Goal: Check status: Check status

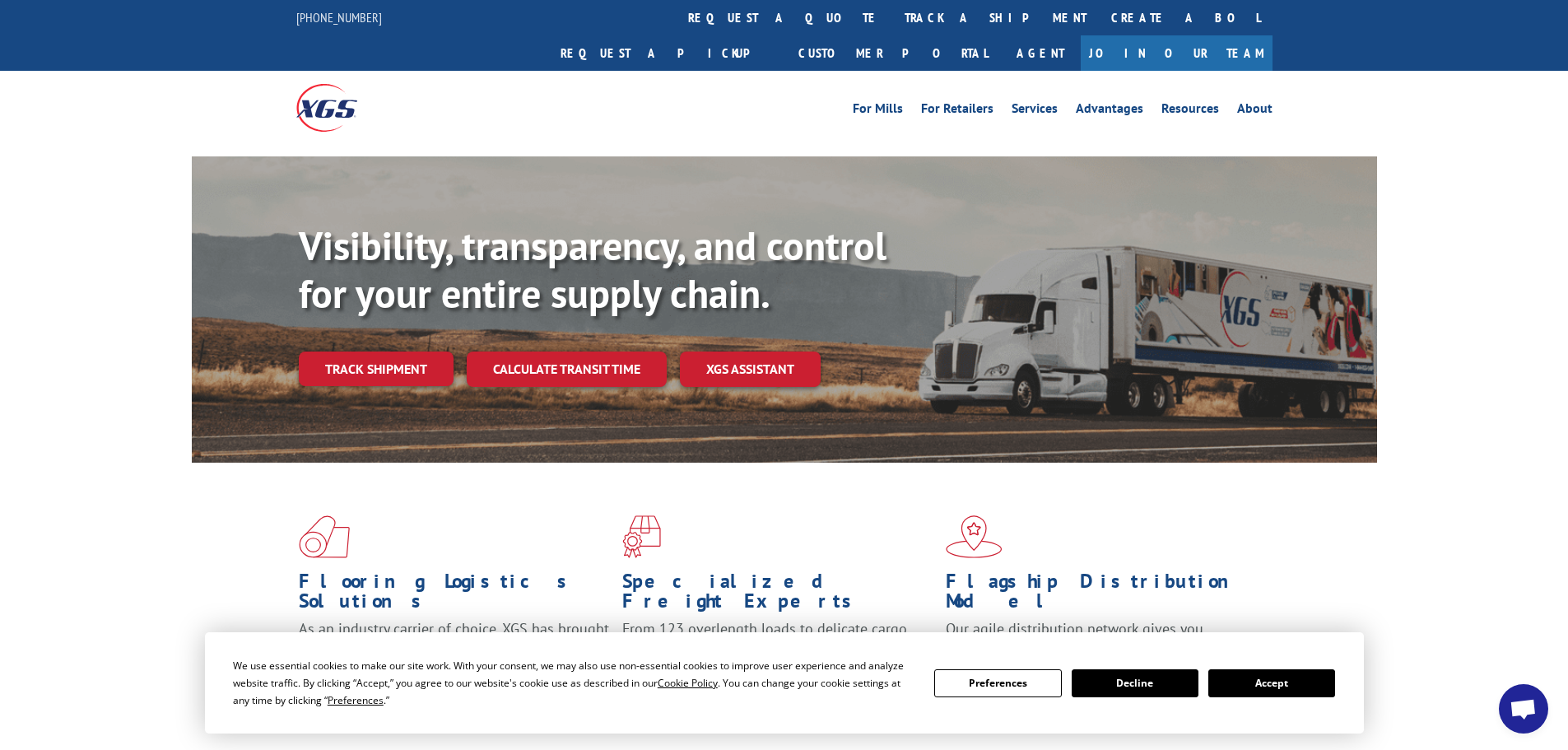
click at [1259, 684] on button "Accept" at bounding box center [1271, 683] width 127 height 28
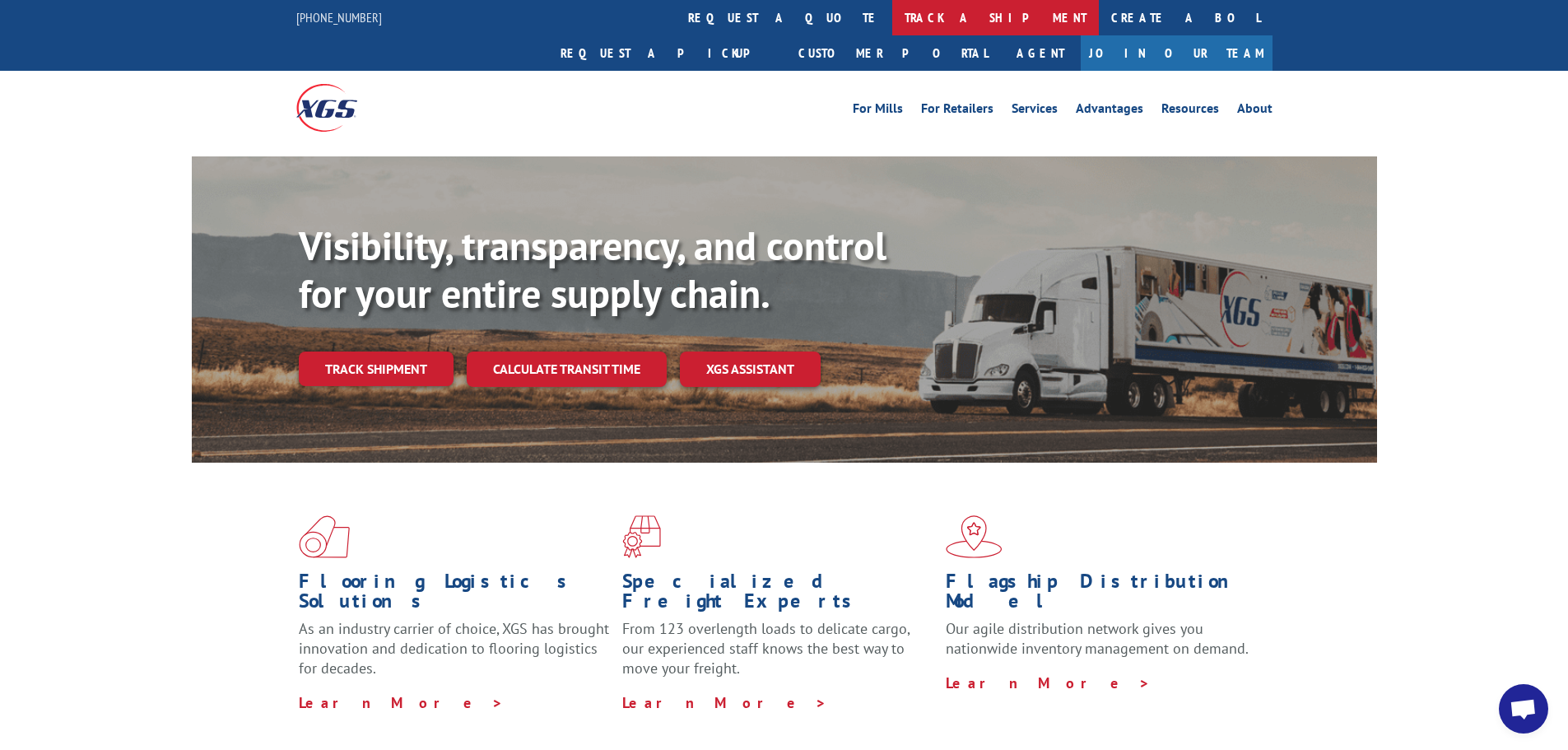
click at [892, 7] on link "track a shipment" at bounding box center [994, 17] width 206 height 35
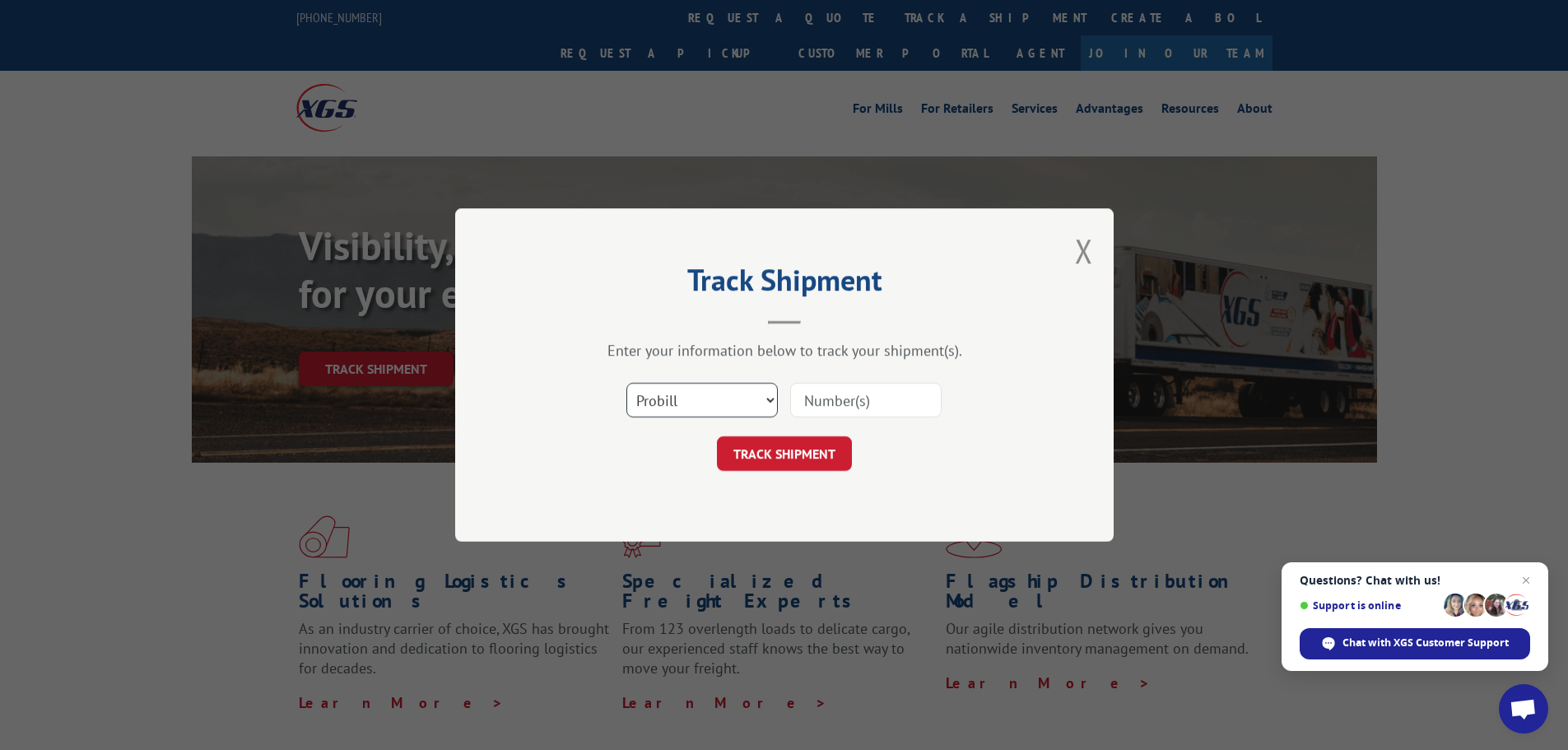
click at [655, 397] on select "Select category... Probill BOL PO" at bounding box center [702, 400] width 152 height 35
select select "bol"
click at [626, 383] on select "Select category... Probill BOL PO" at bounding box center [702, 400] width 152 height 35
click at [826, 402] on input at bounding box center [866, 400] width 152 height 35
paste input "6024818"
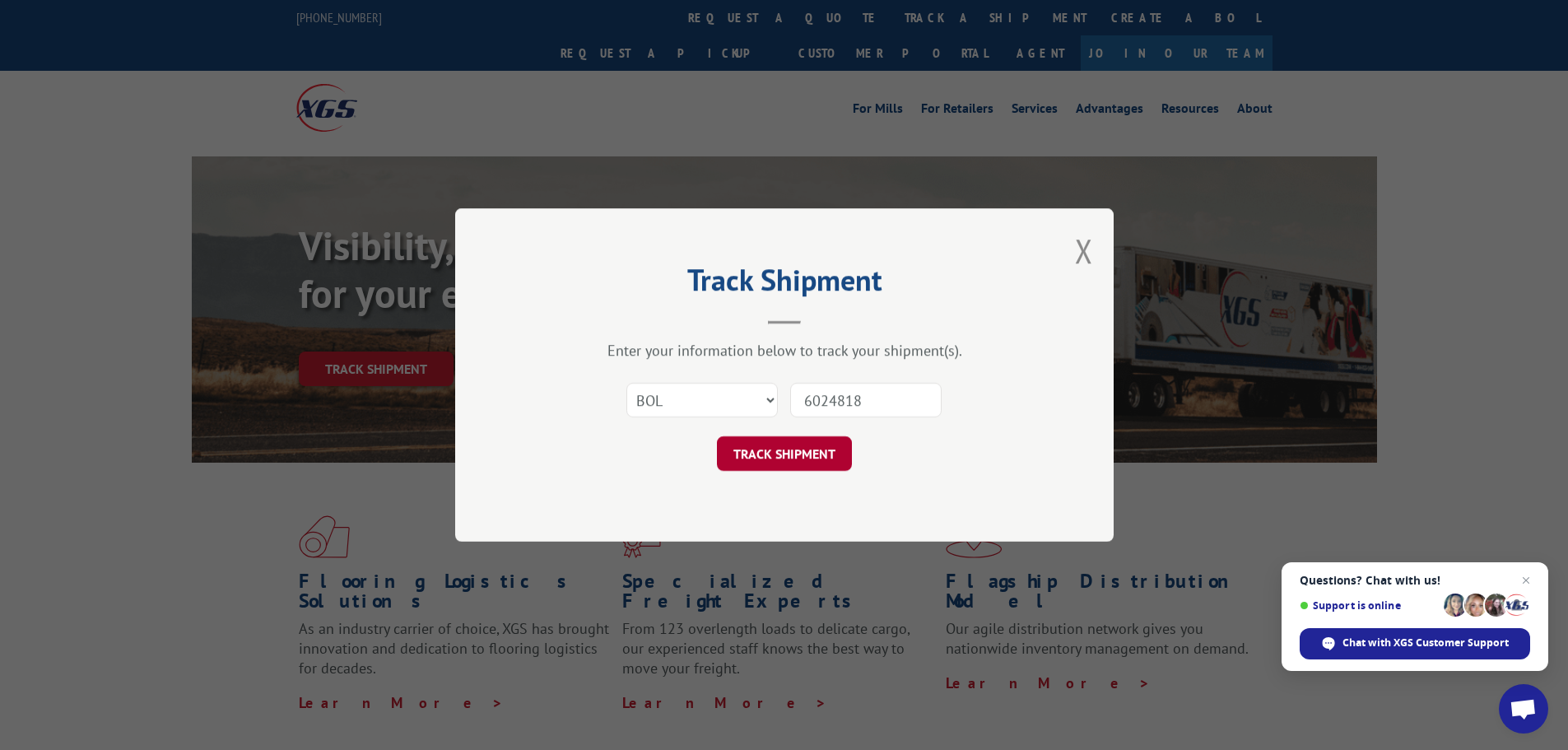
type input "6024818"
click at [761, 458] on button "TRACK SHIPMENT" at bounding box center [784, 453] width 135 height 35
